Goal: Information Seeking & Learning: Learn about a topic

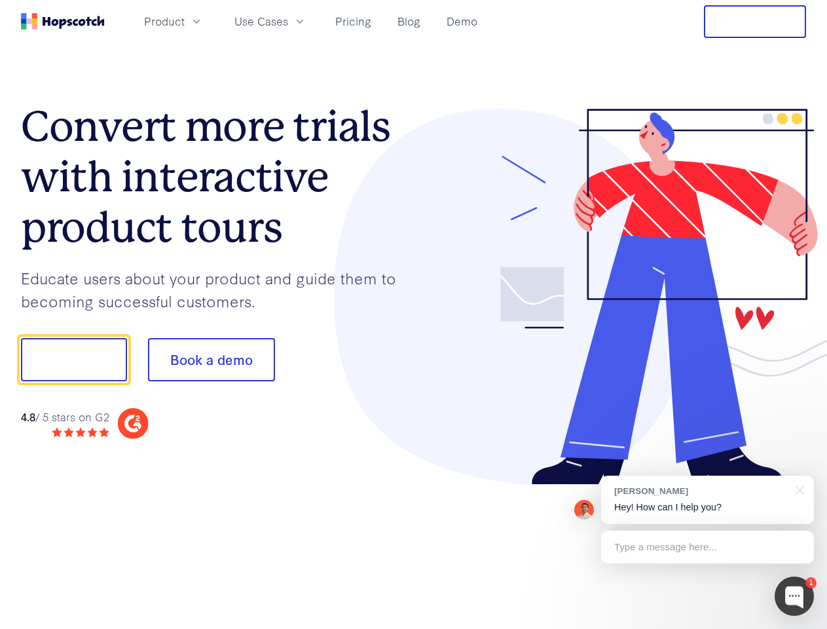
click at [414, 314] on div at bounding box center [610, 297] width 393 height 377
click at [185, 21] on span "Product" at bounding box center [164, 21] width 41 height 16
click at [288, 21] on span "Use Cases" at bounding box center [261, 21] width 54 height 16
click at [755, 22] on button "Free Trial" at bounding box center [755, 21] width 102 height 33
click at [73, 360] on button "Show me!" at bounding box center [74, 359] width 106 height 43
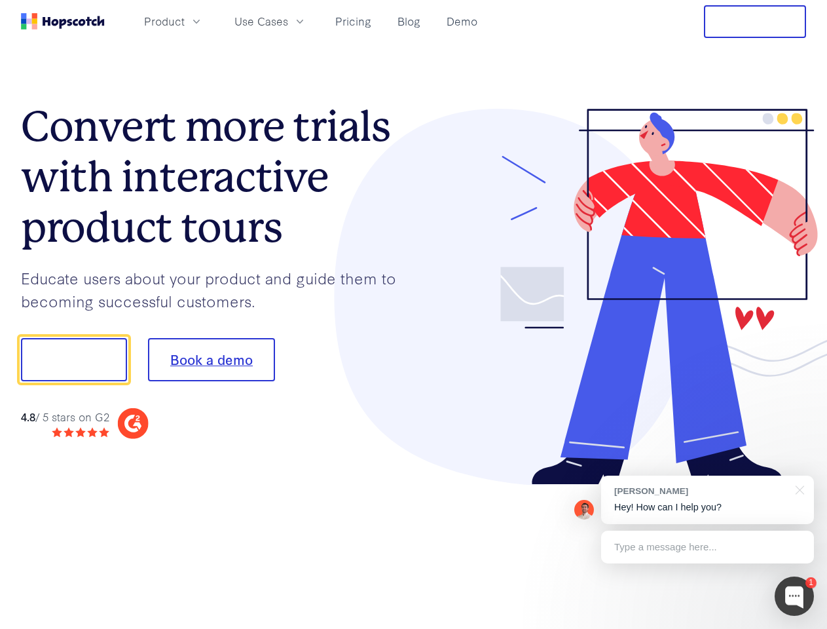
click at [211, 360] on button "Book a demo" at bounding box center [211, 359] width 127 height 43
click at [794, 596] on div at bounding box center [794, 595] width 39 height 39
click at [707, 500] on div "[PERSON_NAME] Hey! How can I help you?" at bounding box center [707, 499] width 213 height 48
click at [798, 489] on div at bounding box center [691, 445] width 246 height 261
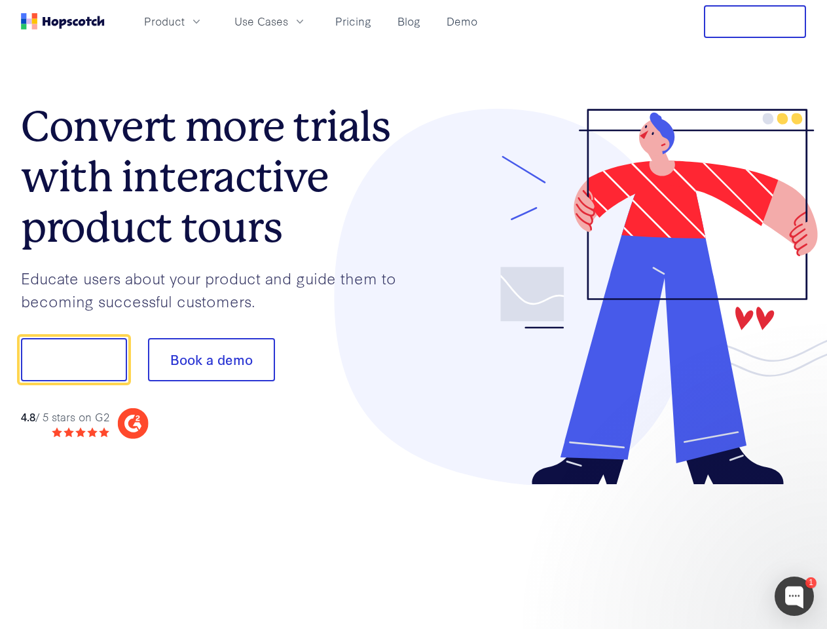
click at [707, 547] on div at bounding box center [691, 445] width 246 height 261
